Goal: Navigation & Orientation: Understand site structure

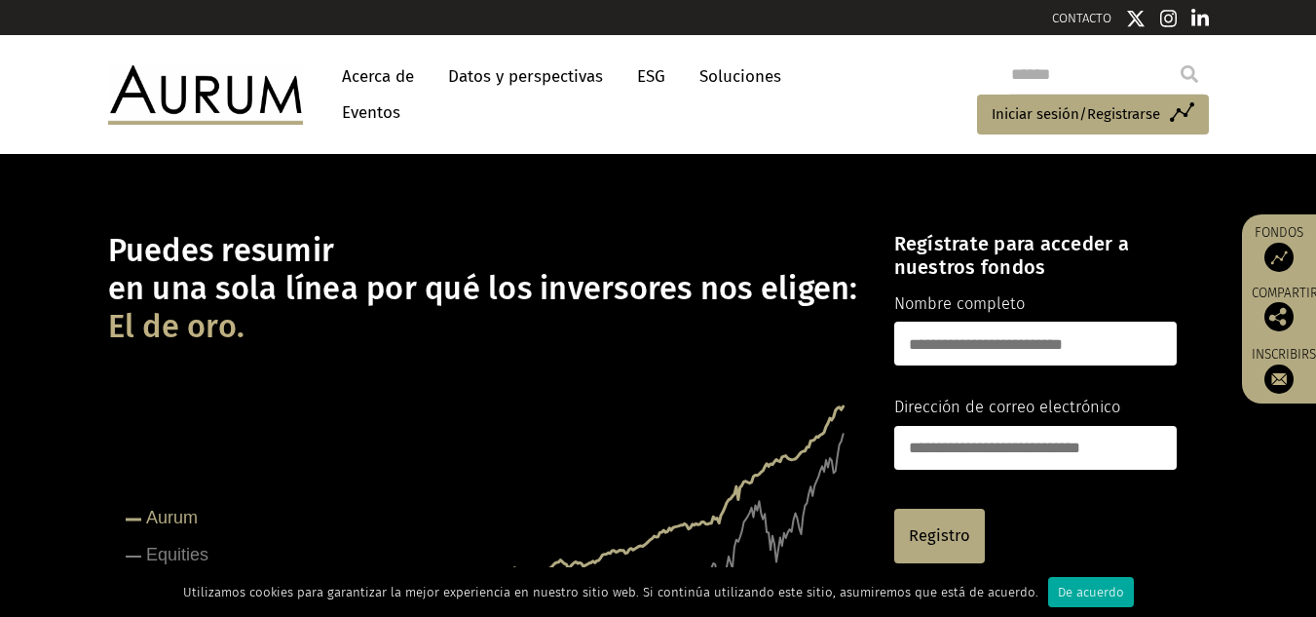
click at [707, 68] on font "Soluciones" at bounding box center [741, 76] width 82 height 20
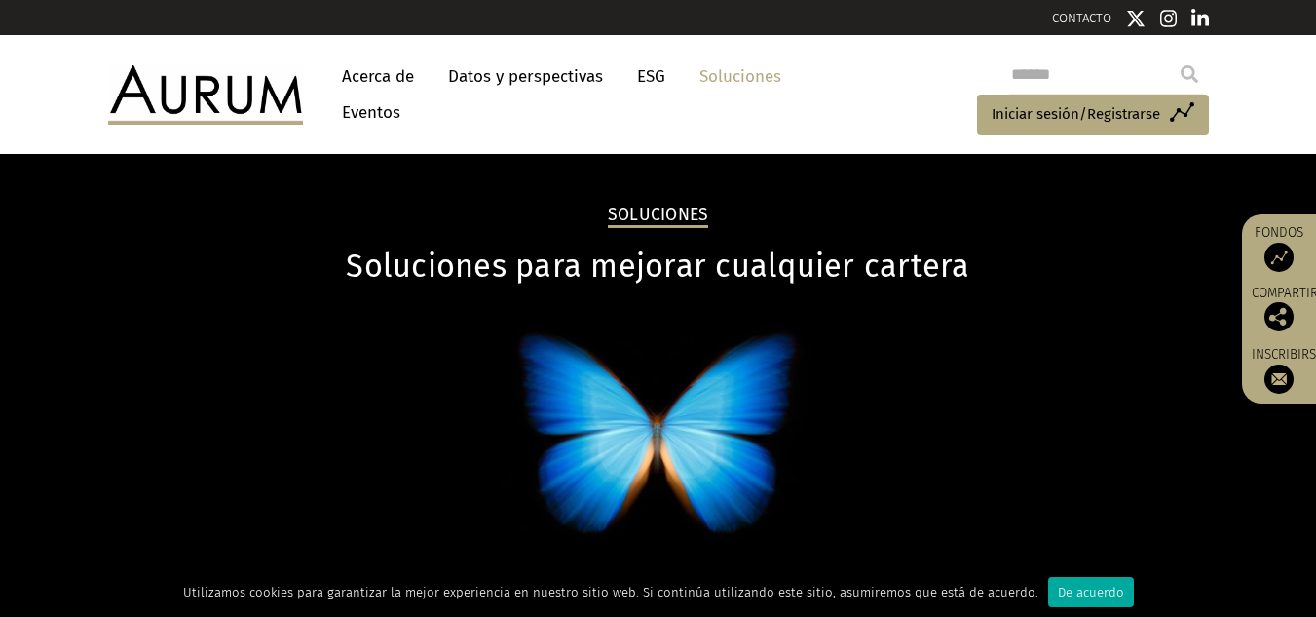
click at [391, 68] on font "Acerca de" at bounding box center [378, 76] width 72 height 20
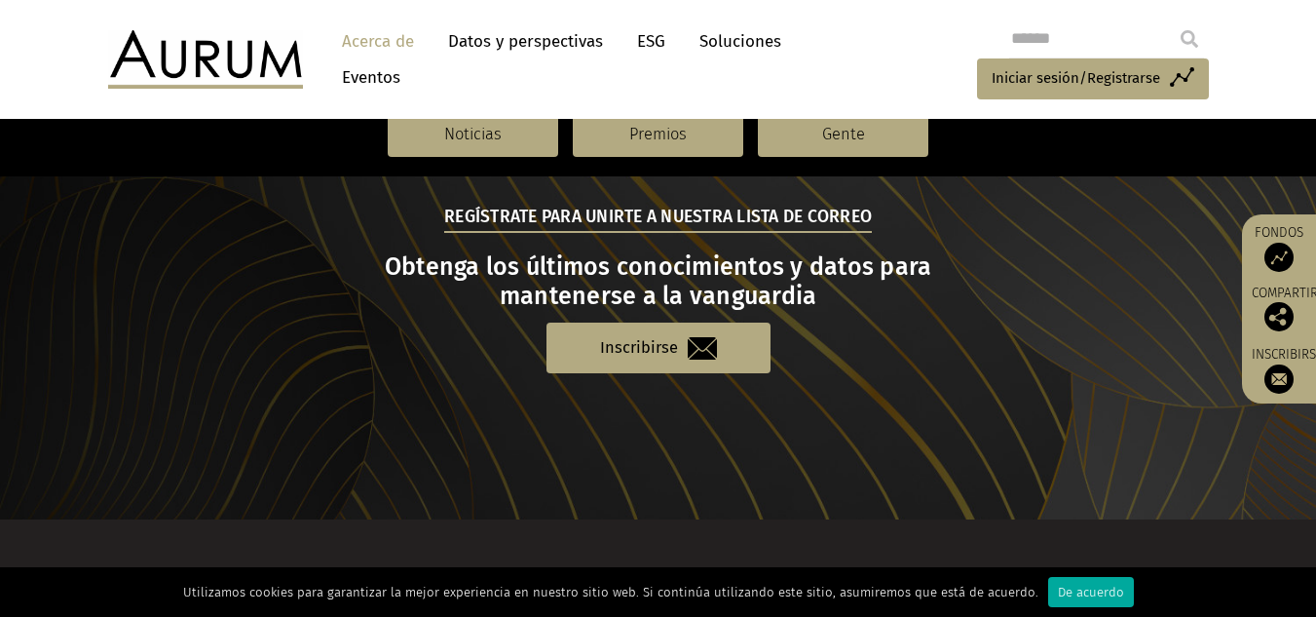
scroll to position [2356, 0]
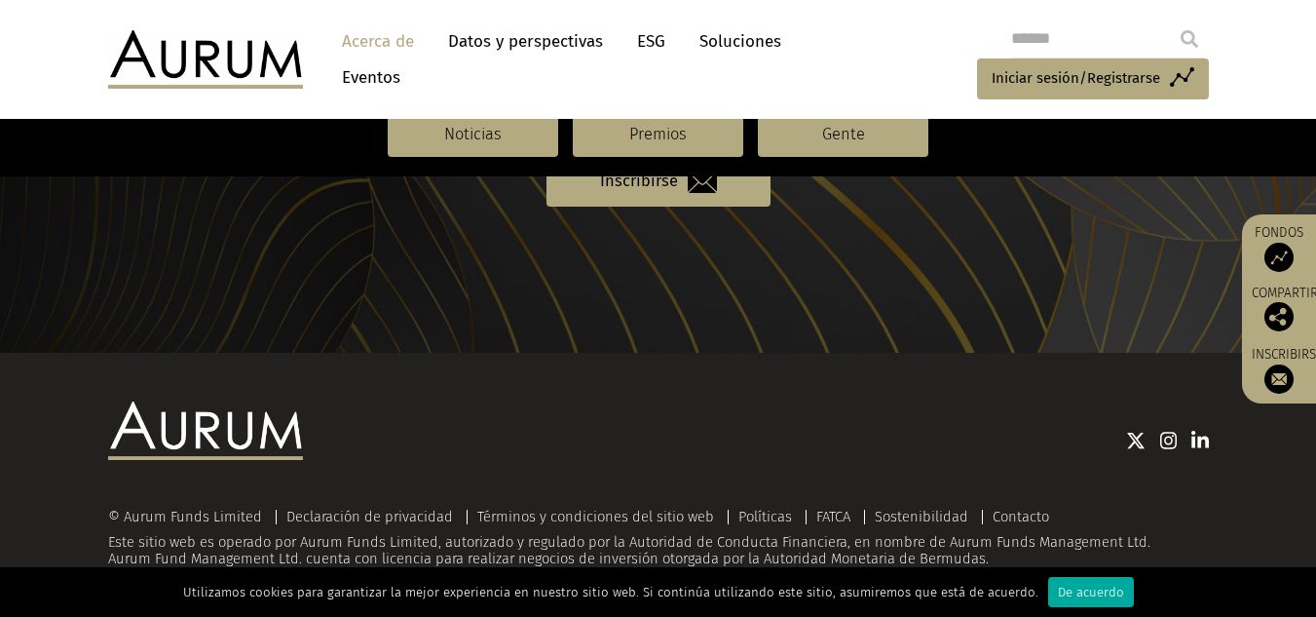
click at [1283, 376] on img at bounding box center [1279, 378] width 29 height 29
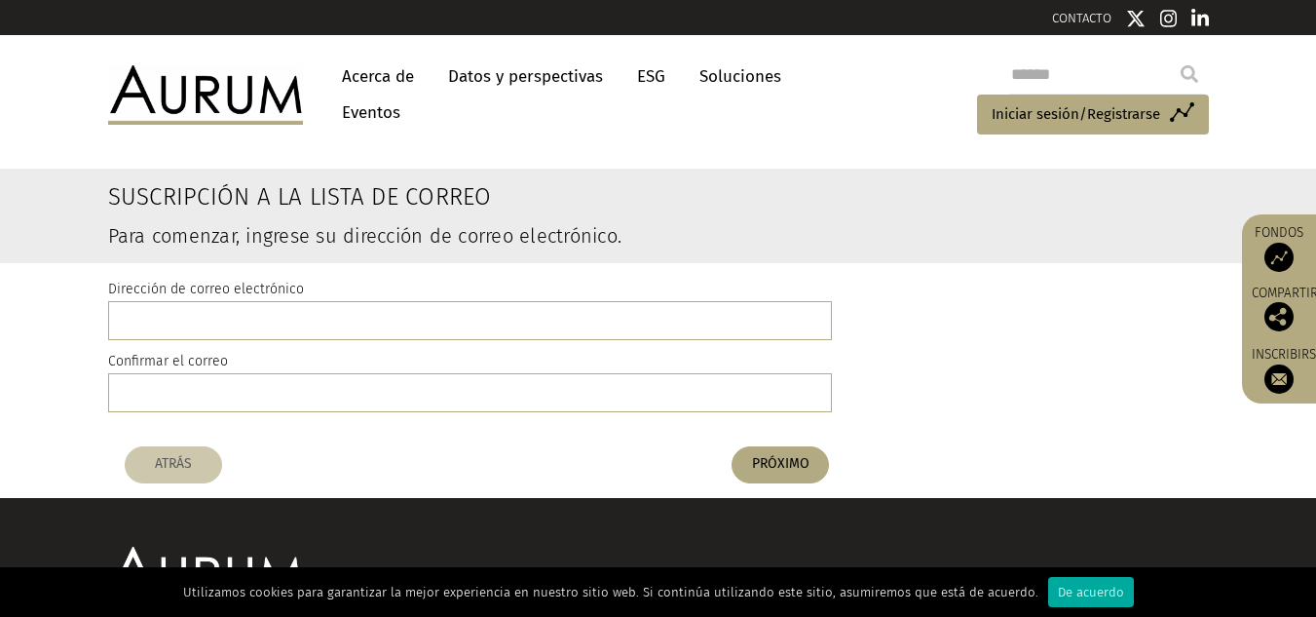
scroll to position [145, 0]
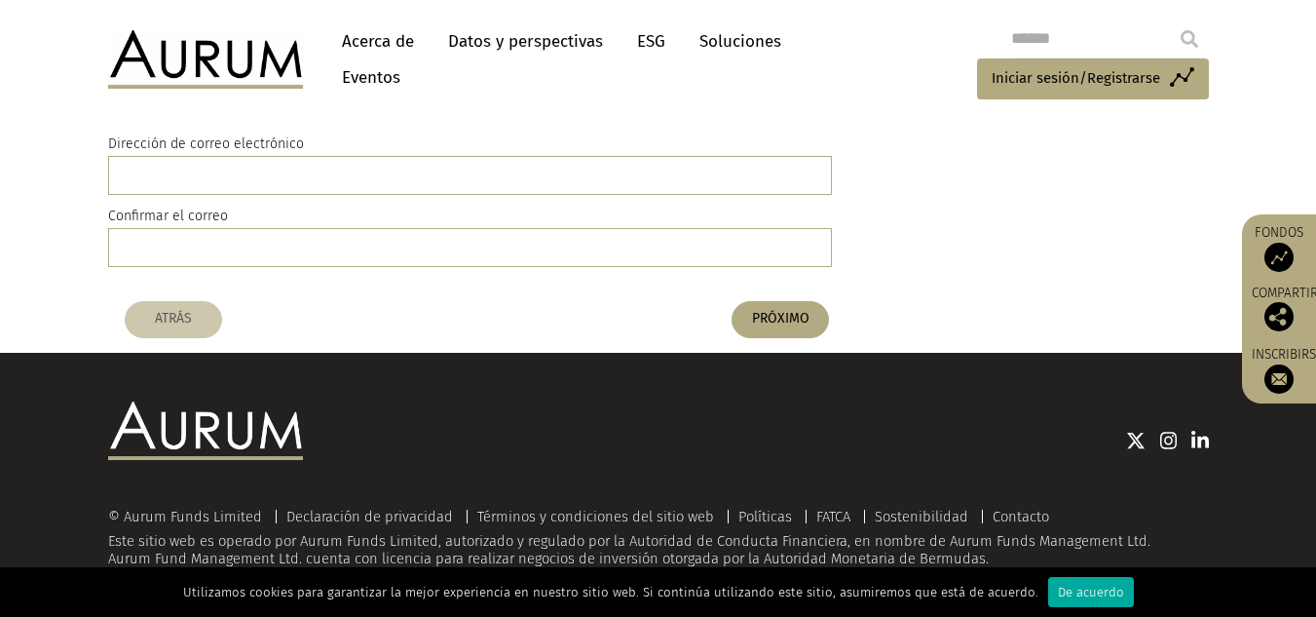
click at [490, 41] on font "Datos y perspectivas" at bounding box center [525, 41] width 155 height 20
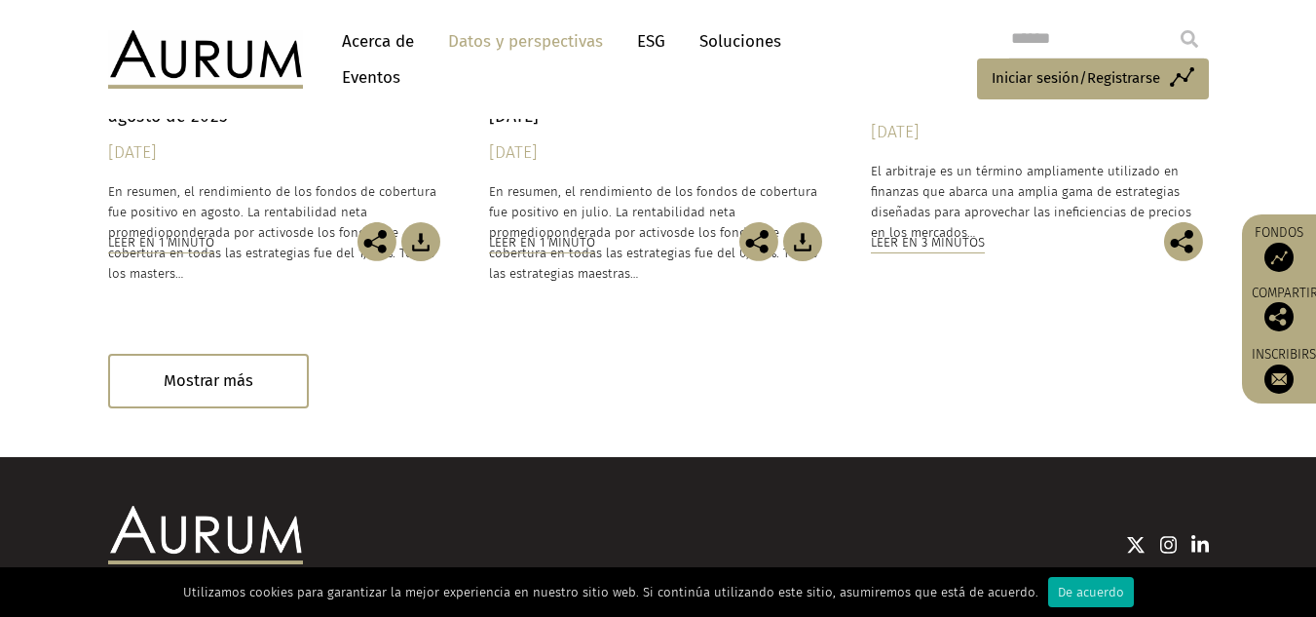
scroll to position [1463, 0]
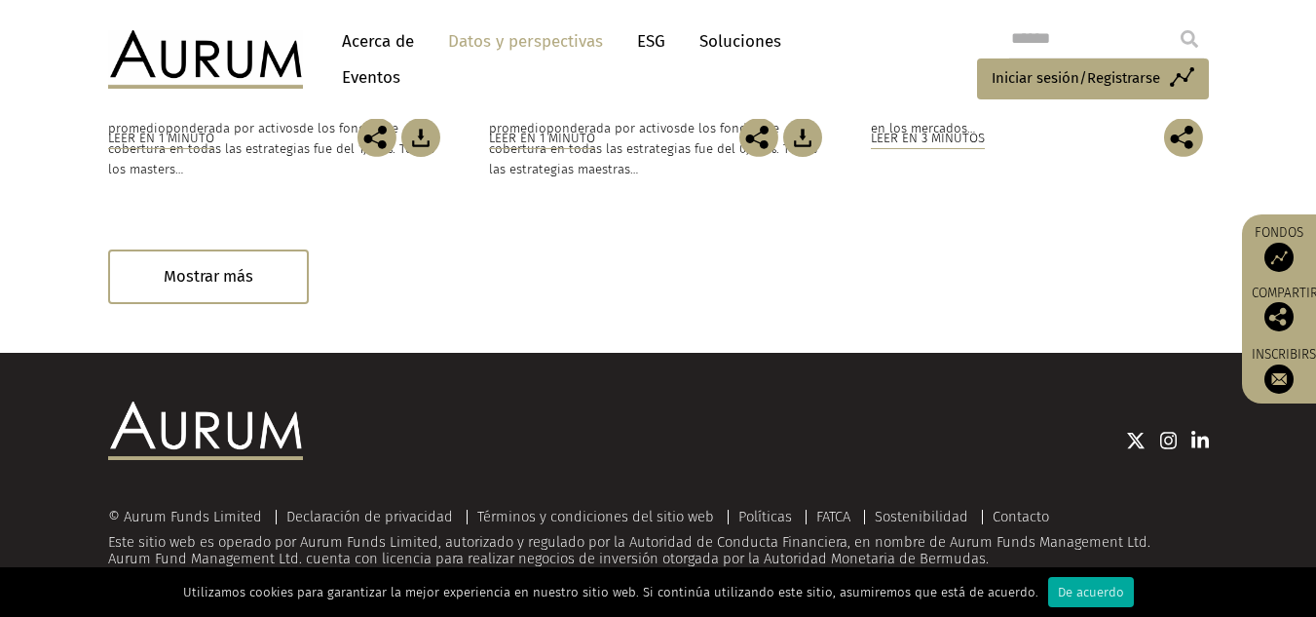
click at [182, 441] on img at bounding box center [205, 430] width 195 height 58
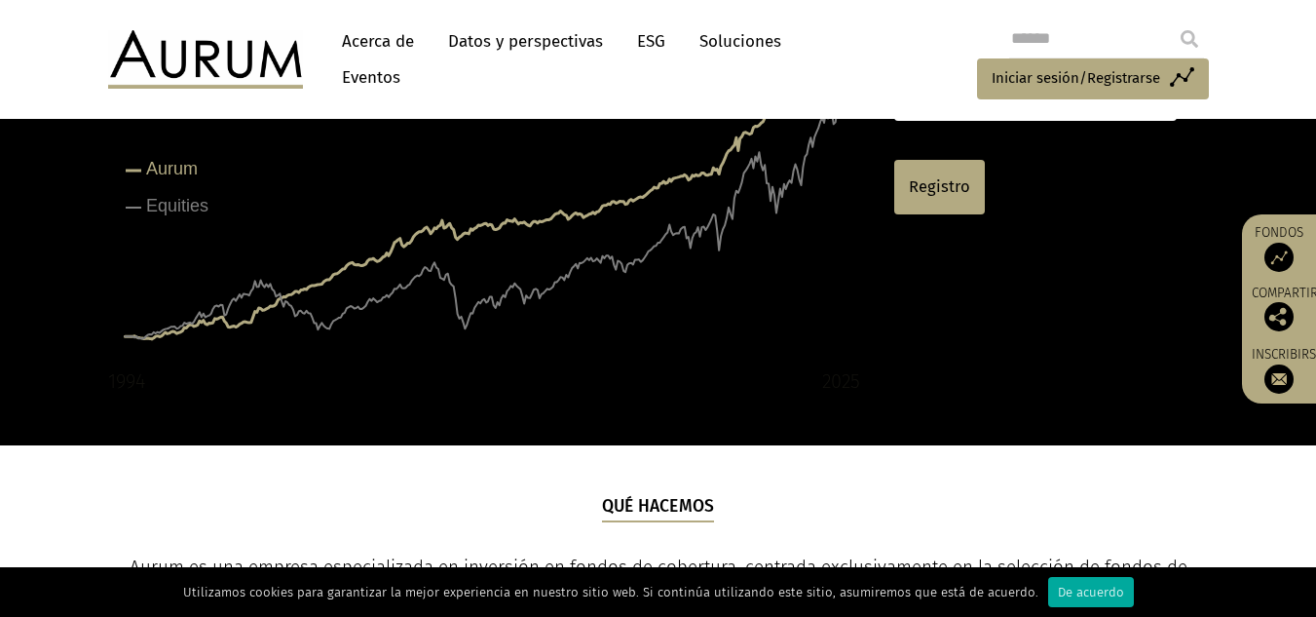
scroll to position [218, 0]
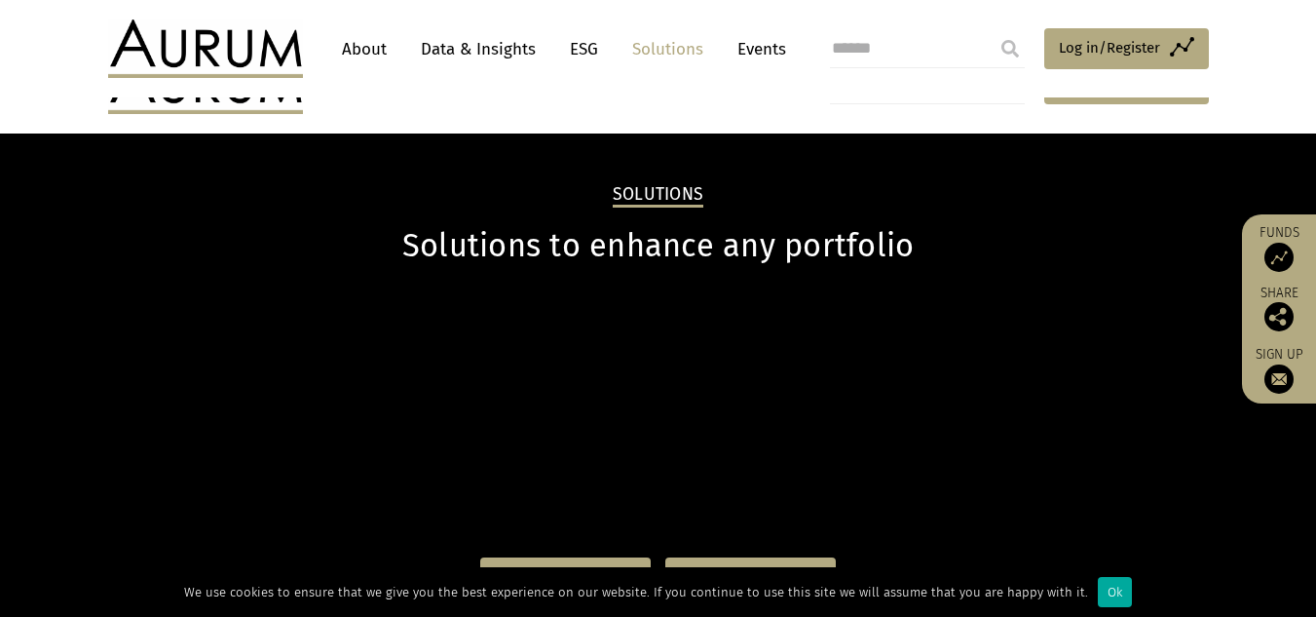
scroll to position [40, 0]
